Goal: Information Seeking & Learning: Learn about a topic

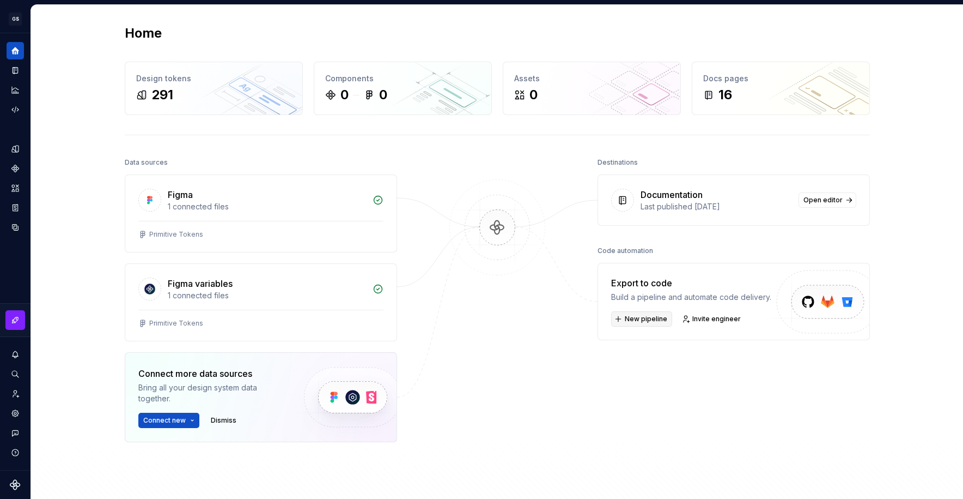
click at [641, 322] on span "New pipeline" at bounding box center [646, 318] width 43 height 9
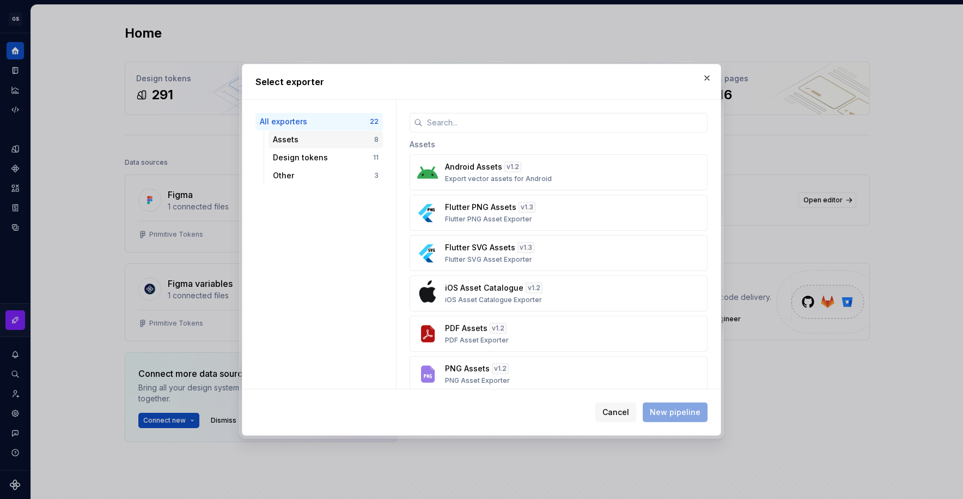
click at [328, 138] on div "Assets" at bounding box center [323, 139] width 101 height 11
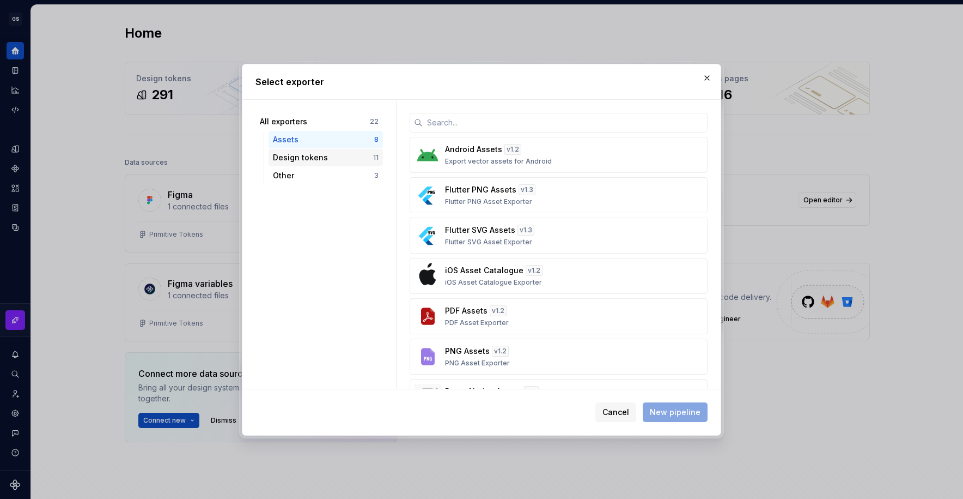
click at [336, 156] on div "Design tokens" at bounding box center [323, 157] width 100 height 11
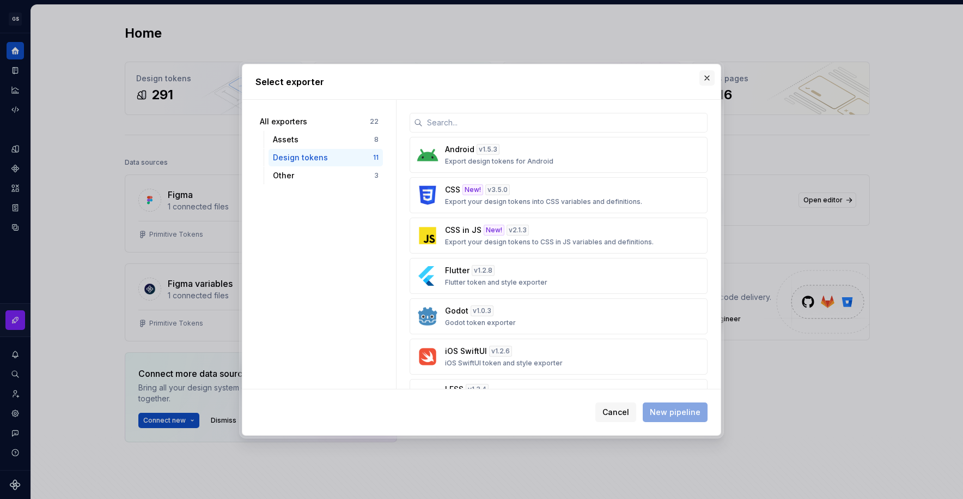
click at [702, 76] on button "button" at bounding box center [707, 77] width 15 height 15
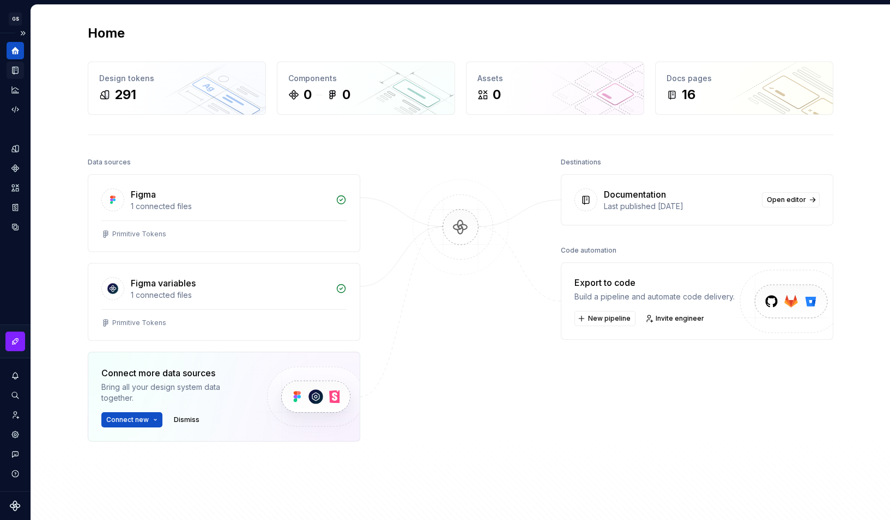
click at [13, 70] on icon "Documentation" at bounding box center [15, 70] width 10 height 10
click at [19, 72] on icon "Documentation" at bounding box center [15, 70] width 10 height 10
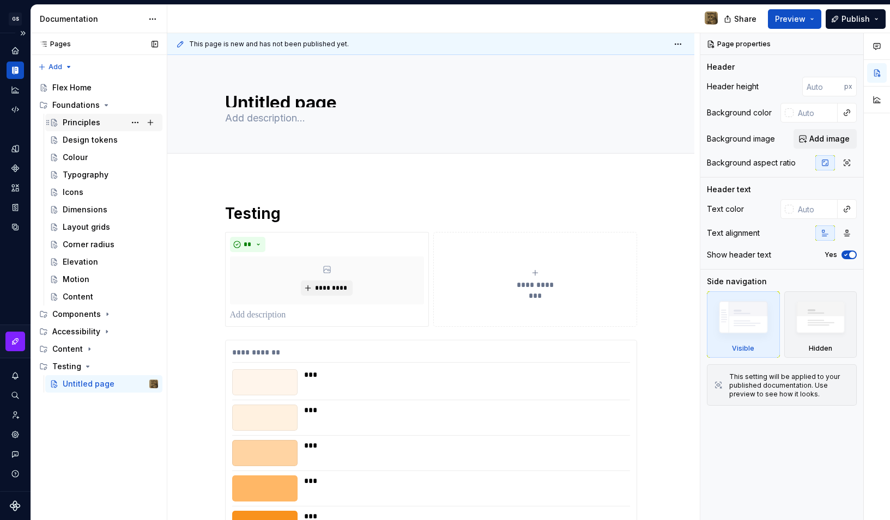
click at [76, 125] on div "Principles" at bounding box center [82, 122] width 38 height 11
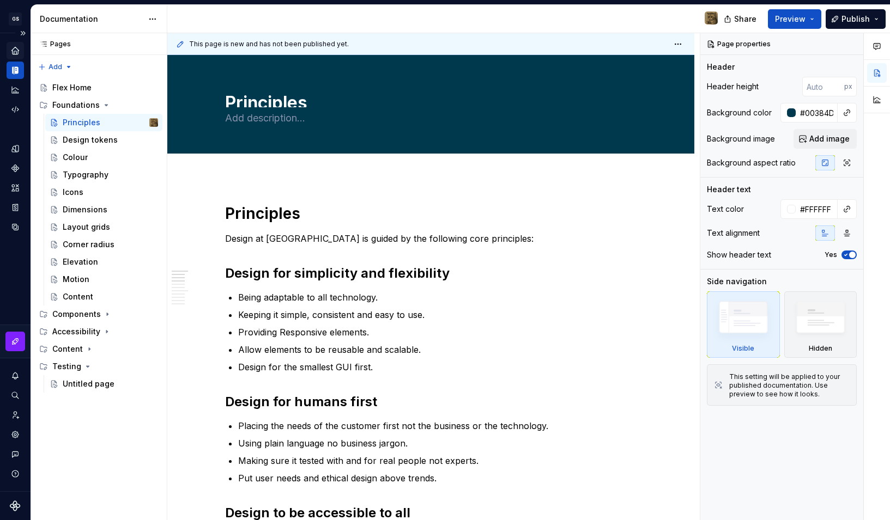
click at [14, 51] on icon "Home" at bounding box center [14, 50] width 7 height 7
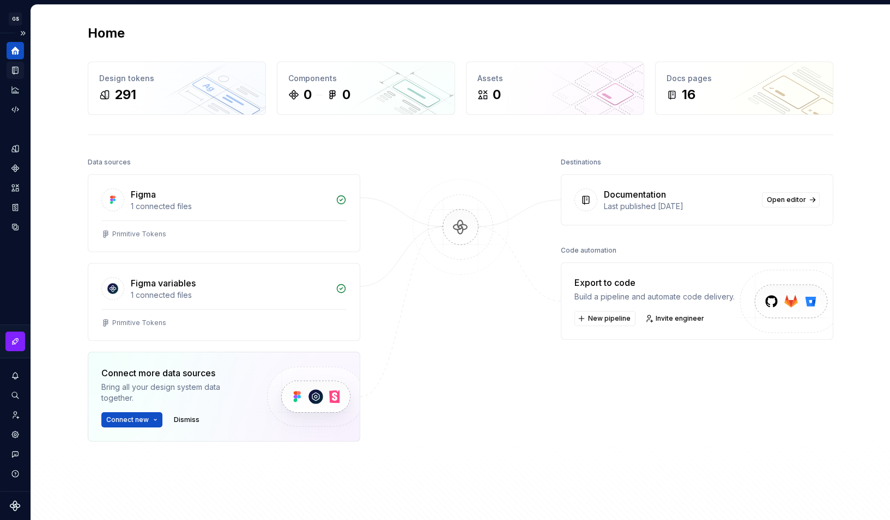
click at [797, 17] on div "Home Design tokens 291 Components 0 0 Assets 0 Docs pages 16 Data sources Figma…" at bounding box center [460, 282] width 785 height 555
click at [16, 71] on icon "Documentation" at bounding box center [16, 71] width 4 height 6
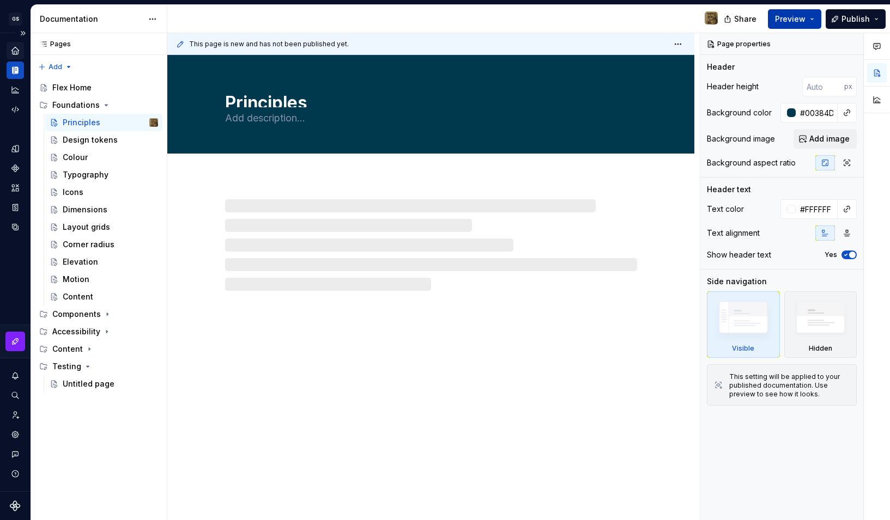
click at [798, 22] on span "Preview" at bounding box center [790, 19] width 31 height 11
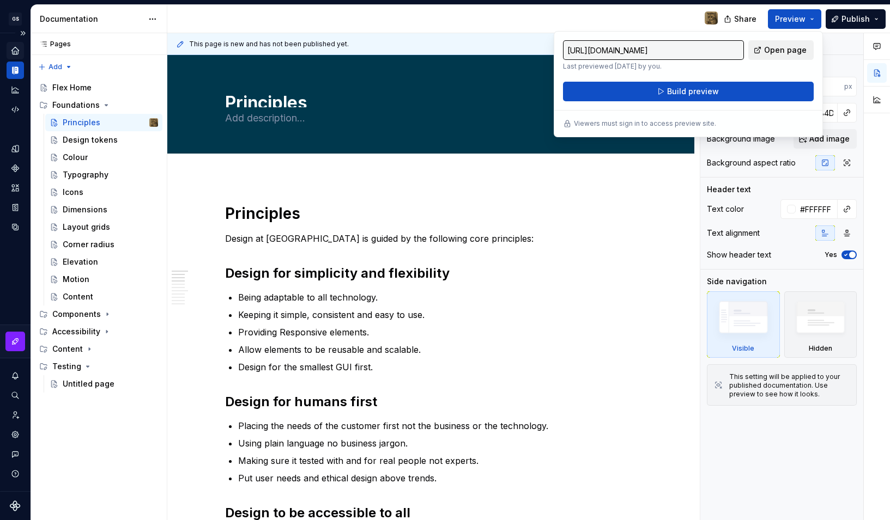
click at [777, 54] on span "Open page" at bounding box center [785, 50] width 43 height 11
click at [771, 46] on span "Open page" at bounding box center [785, 50] width 43 height 11
type textarea "*"
click at [20, 51] on div "Home" at bounding box center [15, 50] width 17 height 17
click at [18, 50] on icon "Home" at bounding box center [14, 50] width 7 height 7
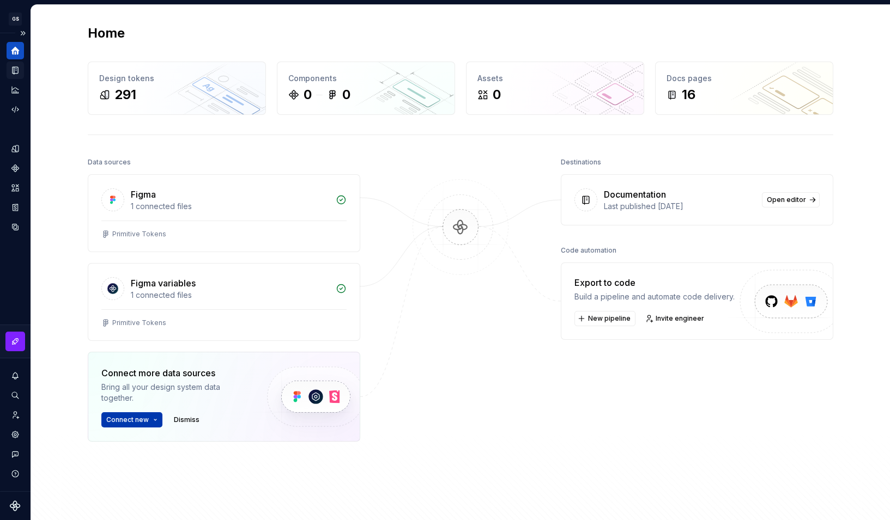
click at [147, 422] on html "GS Flex Design system data Home Design tokens 291 Components 0 0 Assets 0 Docs …" at bounding box center [445, 260] width 890 height 520
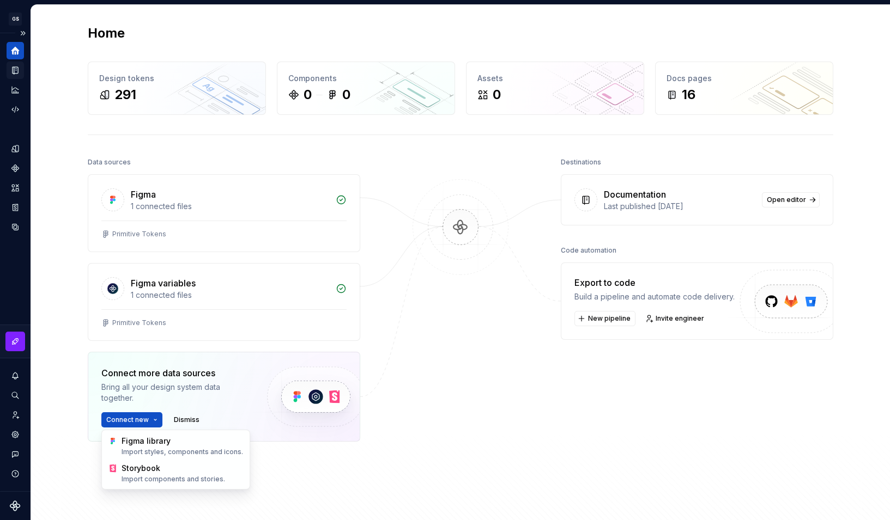
click at [526, 360] on html "GS Flex Design system data Home Design tokens 291 Components 0 0 Assets 0 Docs …" at bounding box center [445, 260] width 890 height 520
click at [617, 321] on span "New pipeline" at bounding box center [609, 318] width 43 height 9
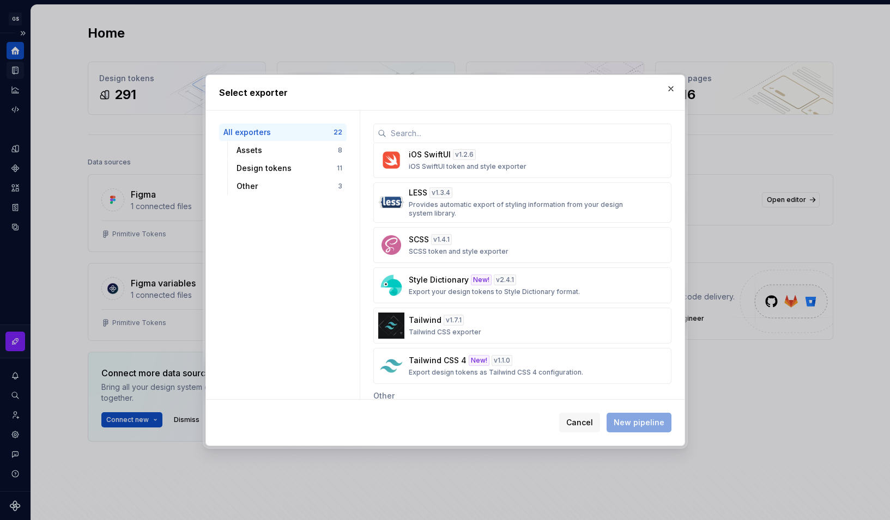
scroll to position [569, 0]
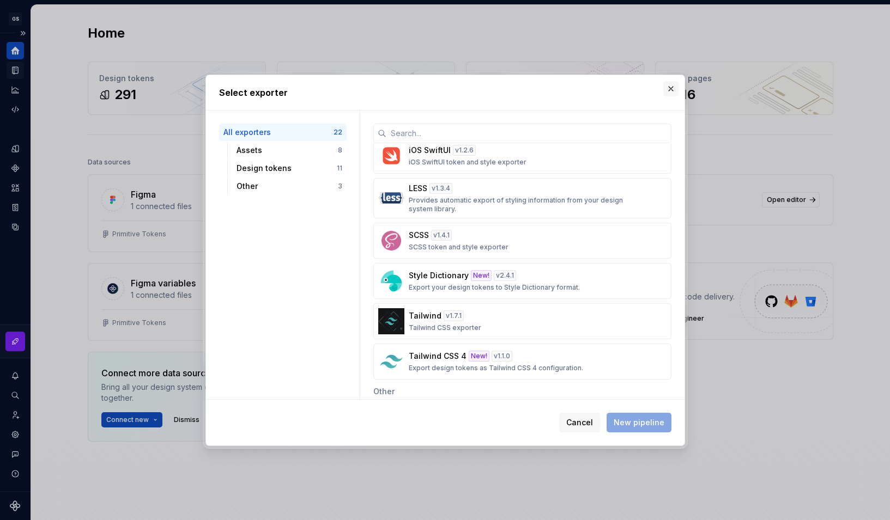
click at [670, 87] on button "button" at bounding box center [670, 88] width 15 height 15
